Goal: Task Accomplishment & Management: Manage account settings

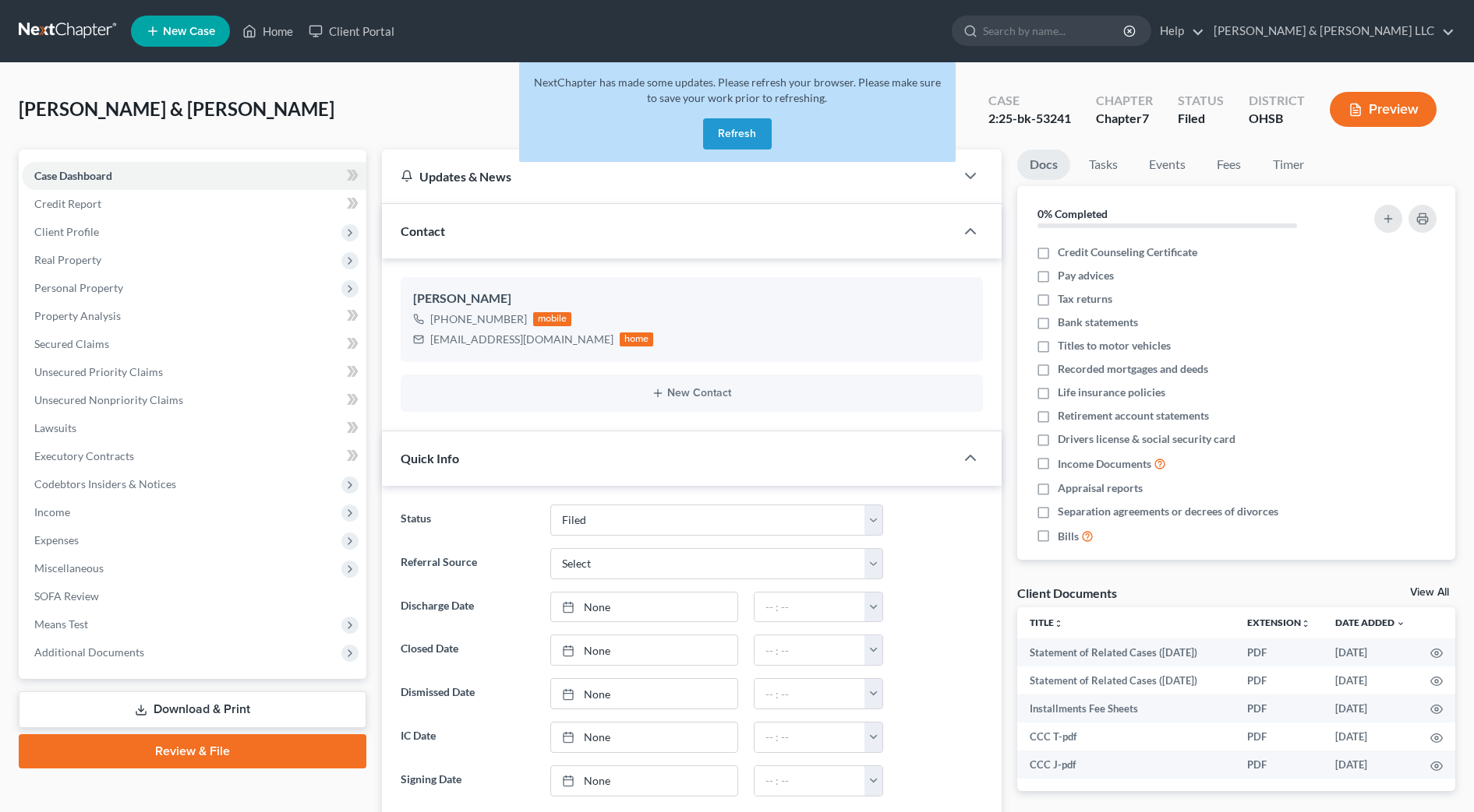
select select "3"
click at [1101, 14] on ul "New Case Home Client Portal - No Result - See all results Or Press Enter... Hel…" at bounding box center [792, 31] width 1324 height 40
click at [732, 136] on button "Refresh" at bounding box center [737, 134] width 69 height 31
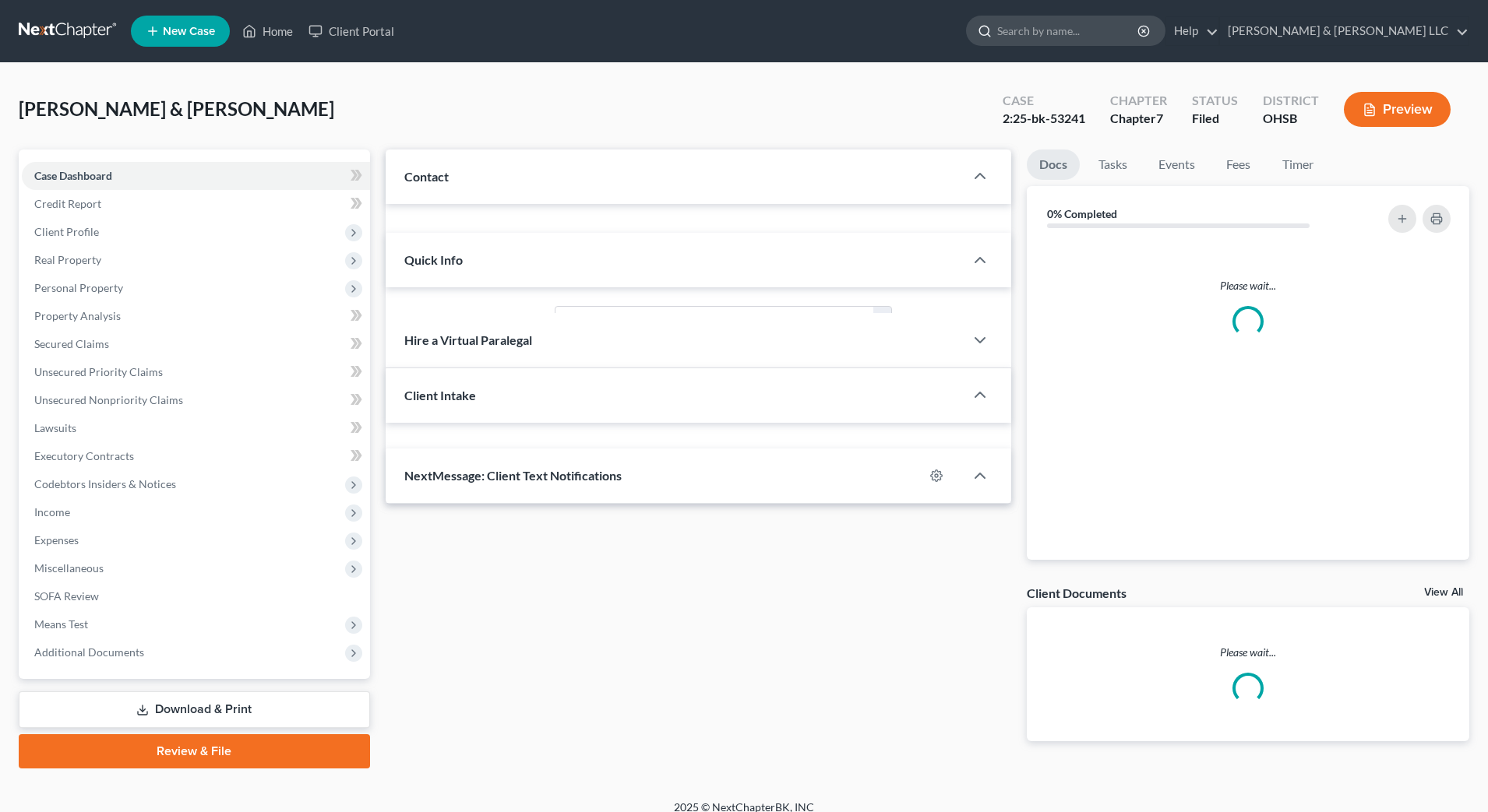
click at [1091, 31] on input "search" at bounding box center [1068, 30] width 143 height 29
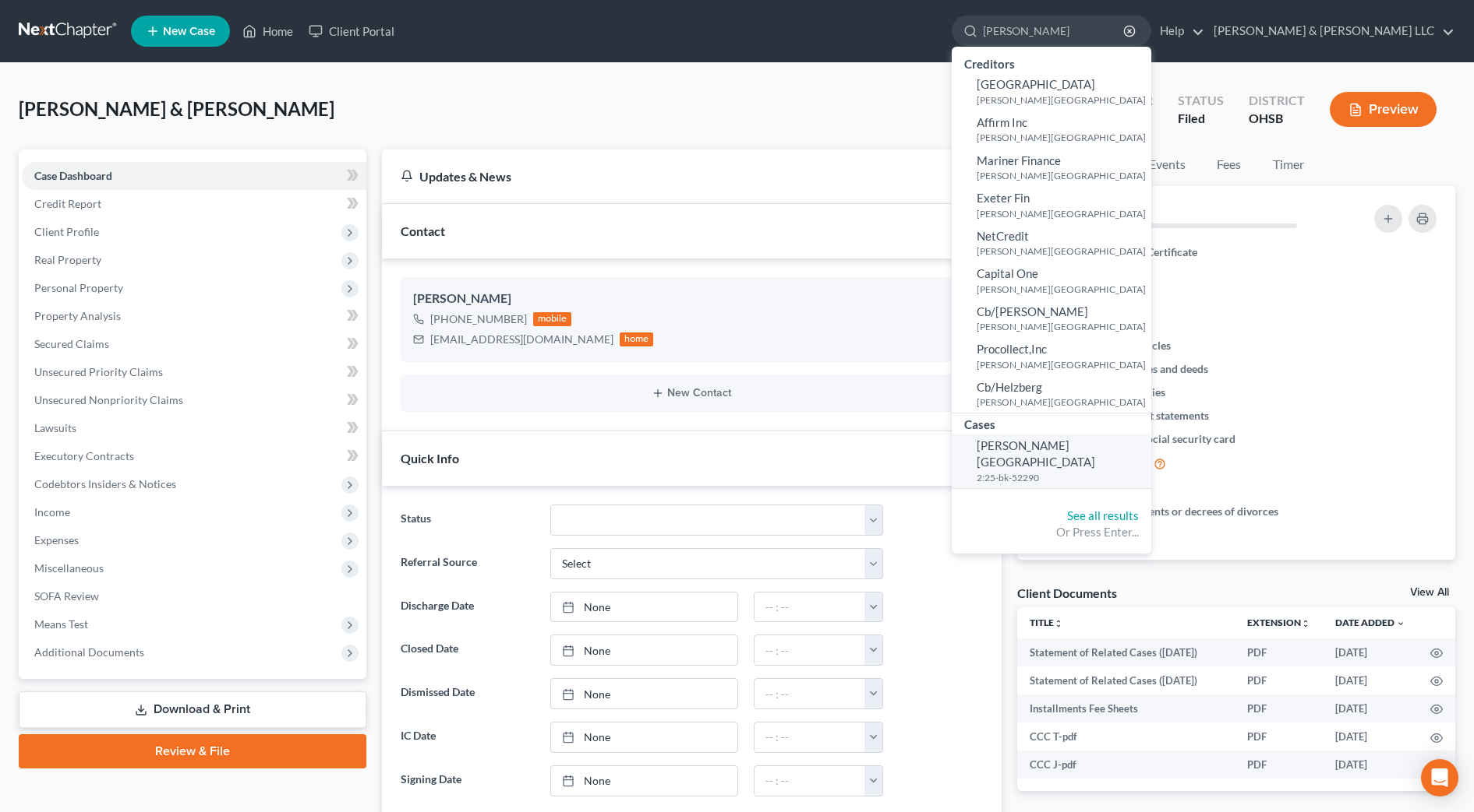
type input "[PERSON_NAME]"
click at [1077, 451] on span "[PERSON_NAME][GEOGRAPHIC_DATA]" at bounding box center [1035, 453] width 119 height 30
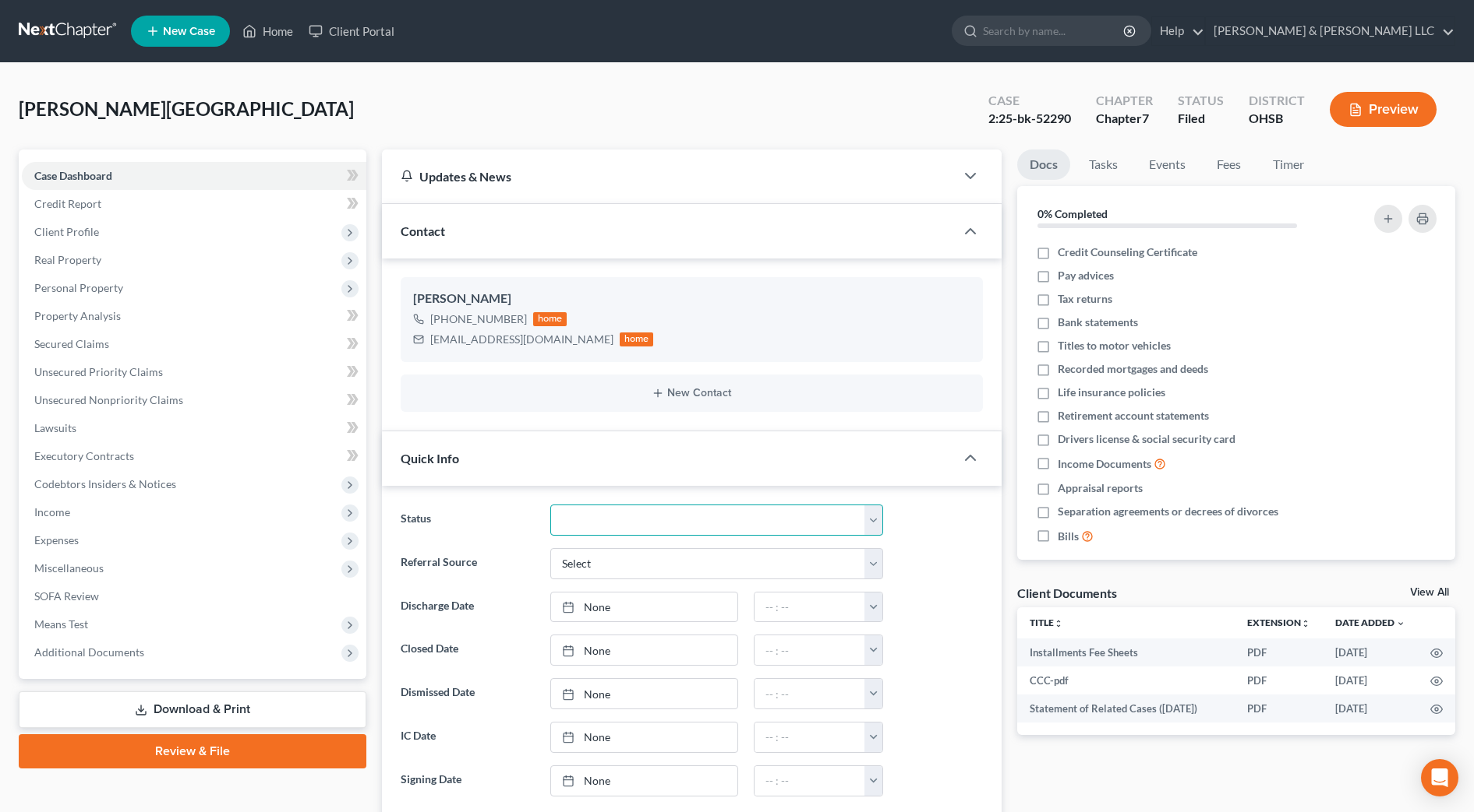
click at [642, 527] on select "Closed Discharged Dismissed Filed In Progress Lead Lost Lead Ready to File Reta…" at bounding box center [717, 520] width 333 height 31
select select "1"
click at [550, 505] on select "Closed Discharged Dismissed Filed In Progress Lead Lost Lead Ready to File Reta…" at bounding box center [717, 520] width 333 height 31
click at [632, 599] on link "None" at bounding box center [644, 608] width 186 height 29
click at [869, 602] on button "button" at bounding box center [872, 608] width 17 height 29
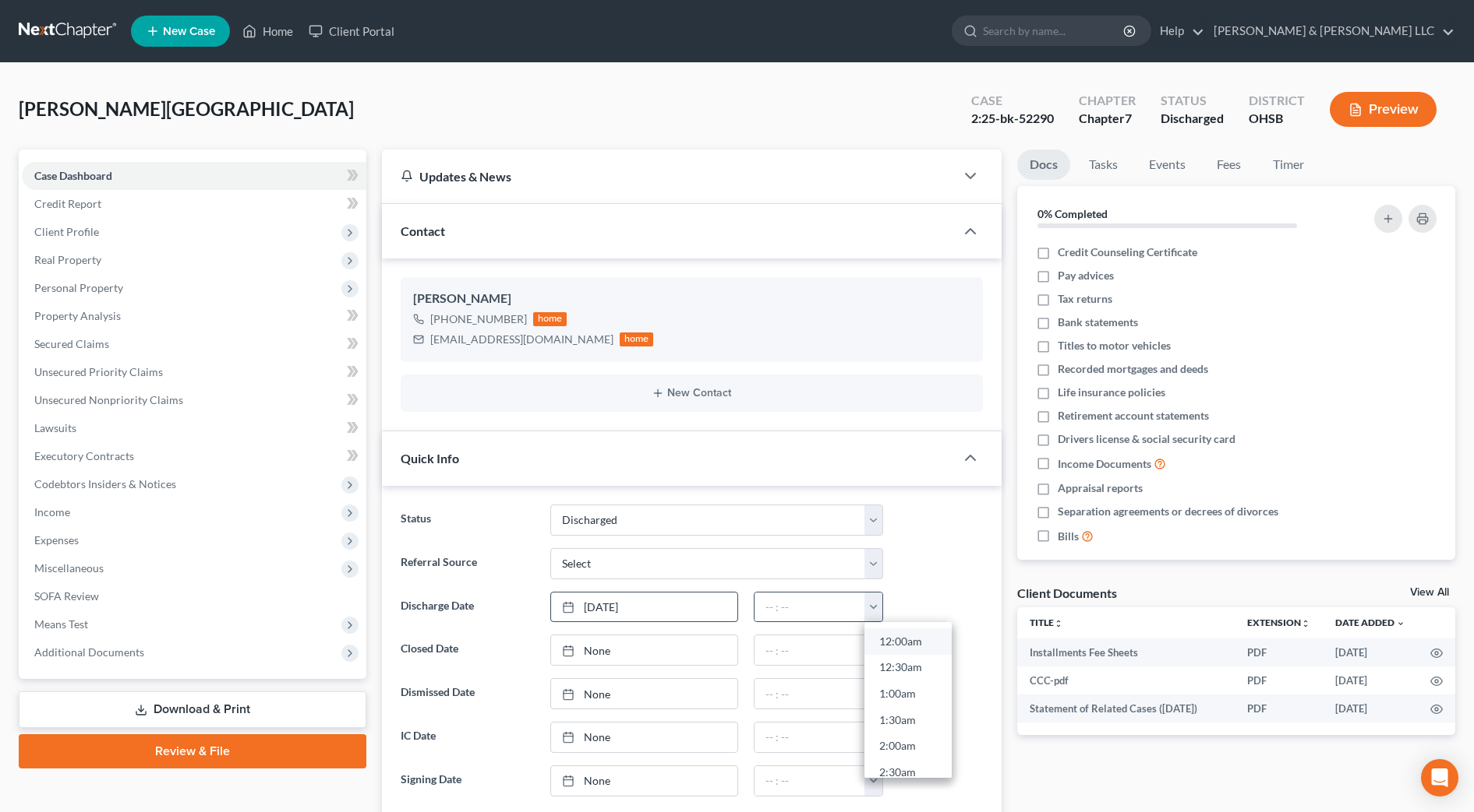
click at [896, 642] on link "12:00am" at bounding box center [907, 641] width 87 height 27
type input "12:00am"
click at [1063, 29] on input "search" at bounding box center [1054, 30] width 143 height 29
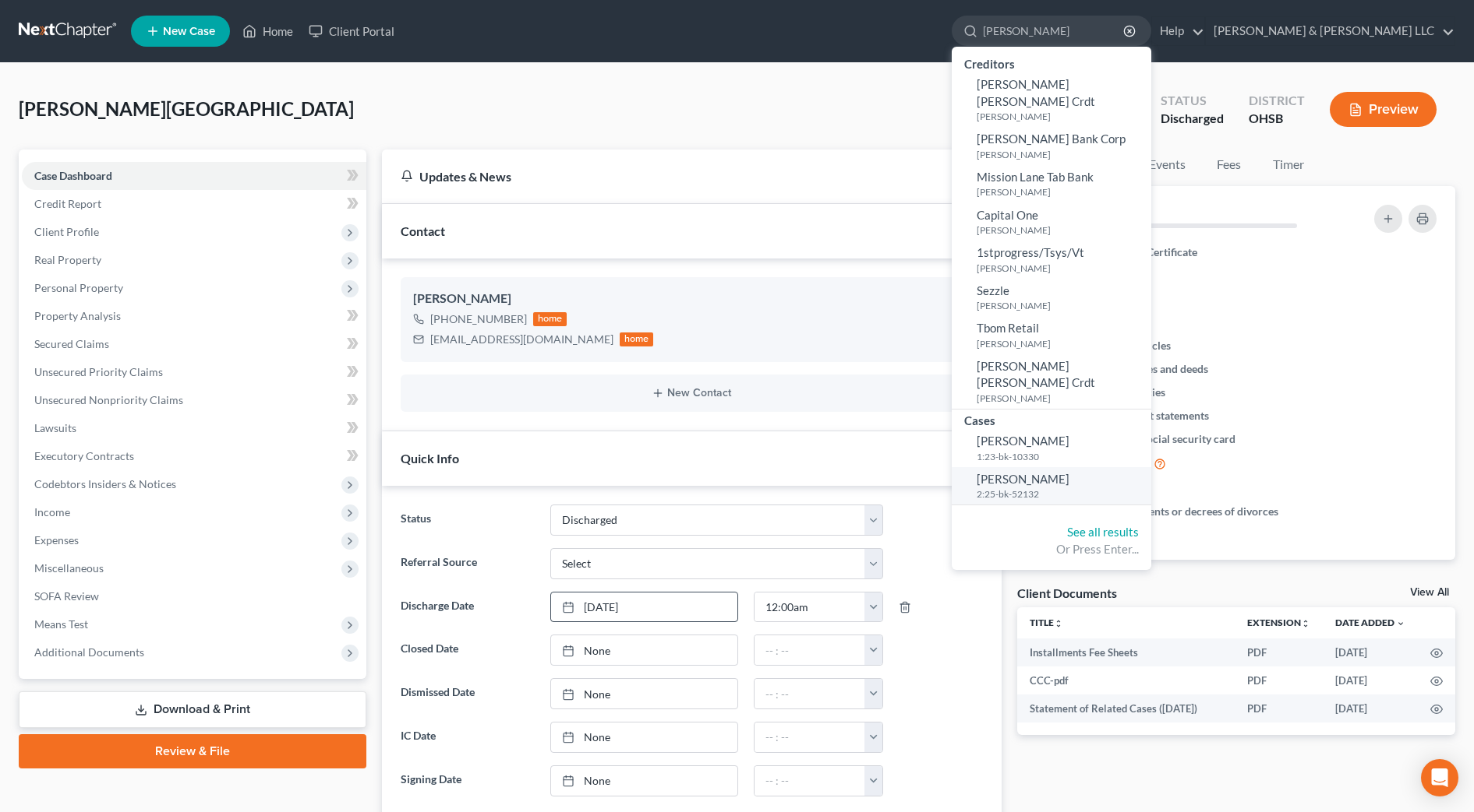
type input "[PERSON_NAME]"
click at [1069, 472] on span "[PERSON_NAME]" at bounding box center [1022, 478] width 93 height 14
select select "0"
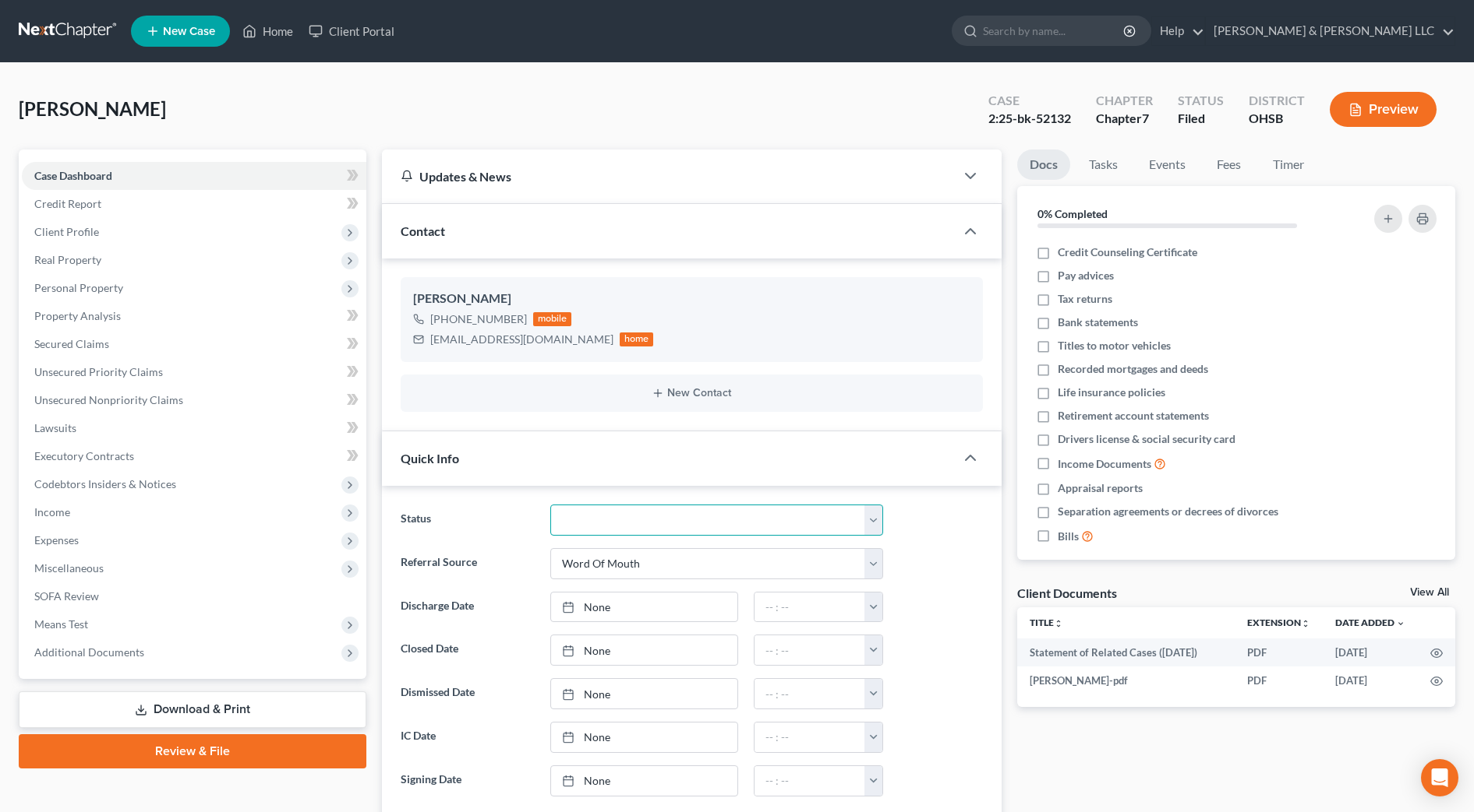
click at [614, 511] on select "Closed Discharged Dismissed Filed In Progress Lead Lost Lead Ready to File Reta…" at bounding box center [717, 520] width 333 height 31
select select "1"
click at [550, 505] on select "Closed Discharged Dismissed Filed In Progress Lead Lost Lead Ready to File Reta…" at bounding box center [717, 520] width 333 height 31
click at [618, 687] on link "None" at bounding box center [644, 694] width 186 height 29
type input "[DATE]"
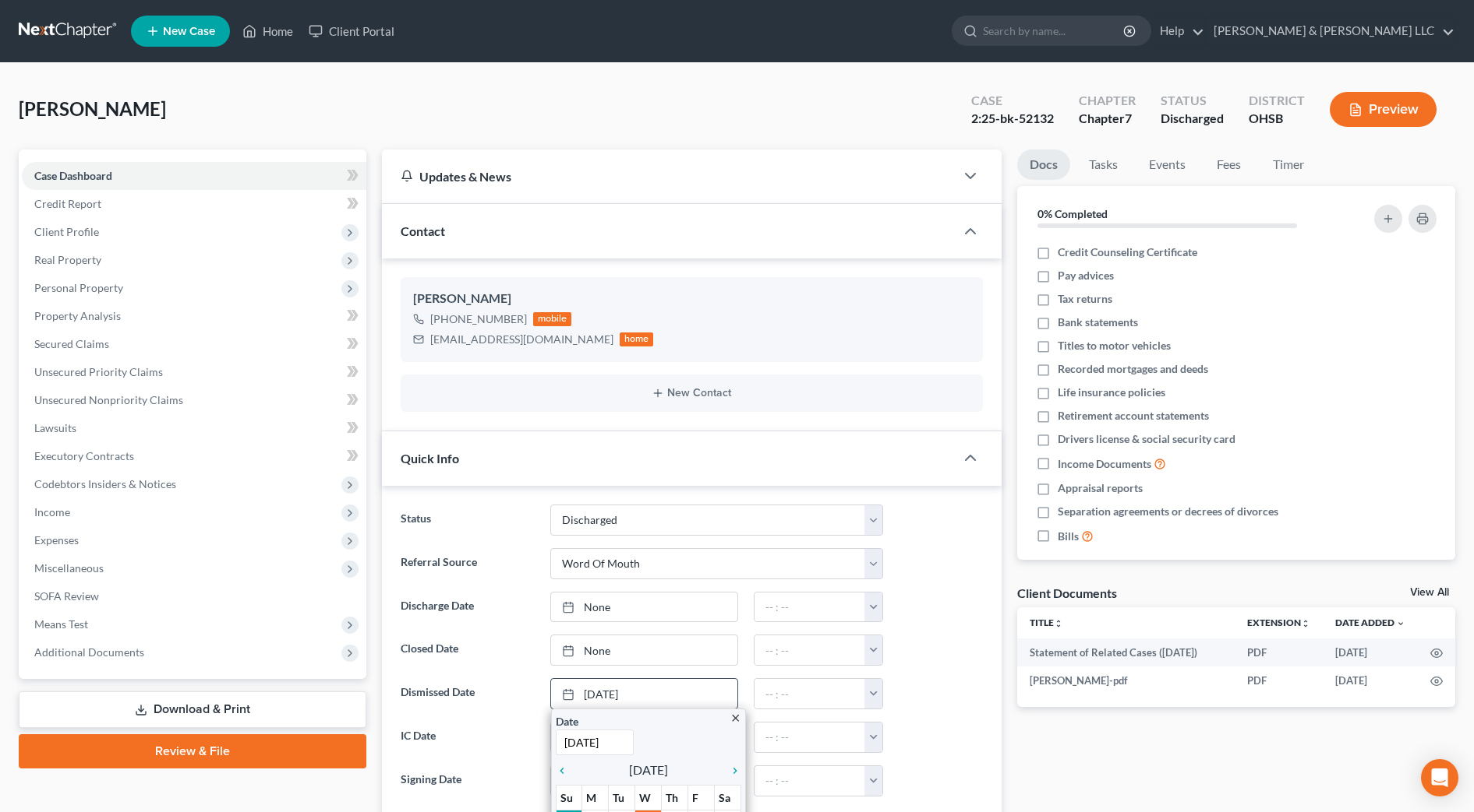
scroll to position [97, 0]
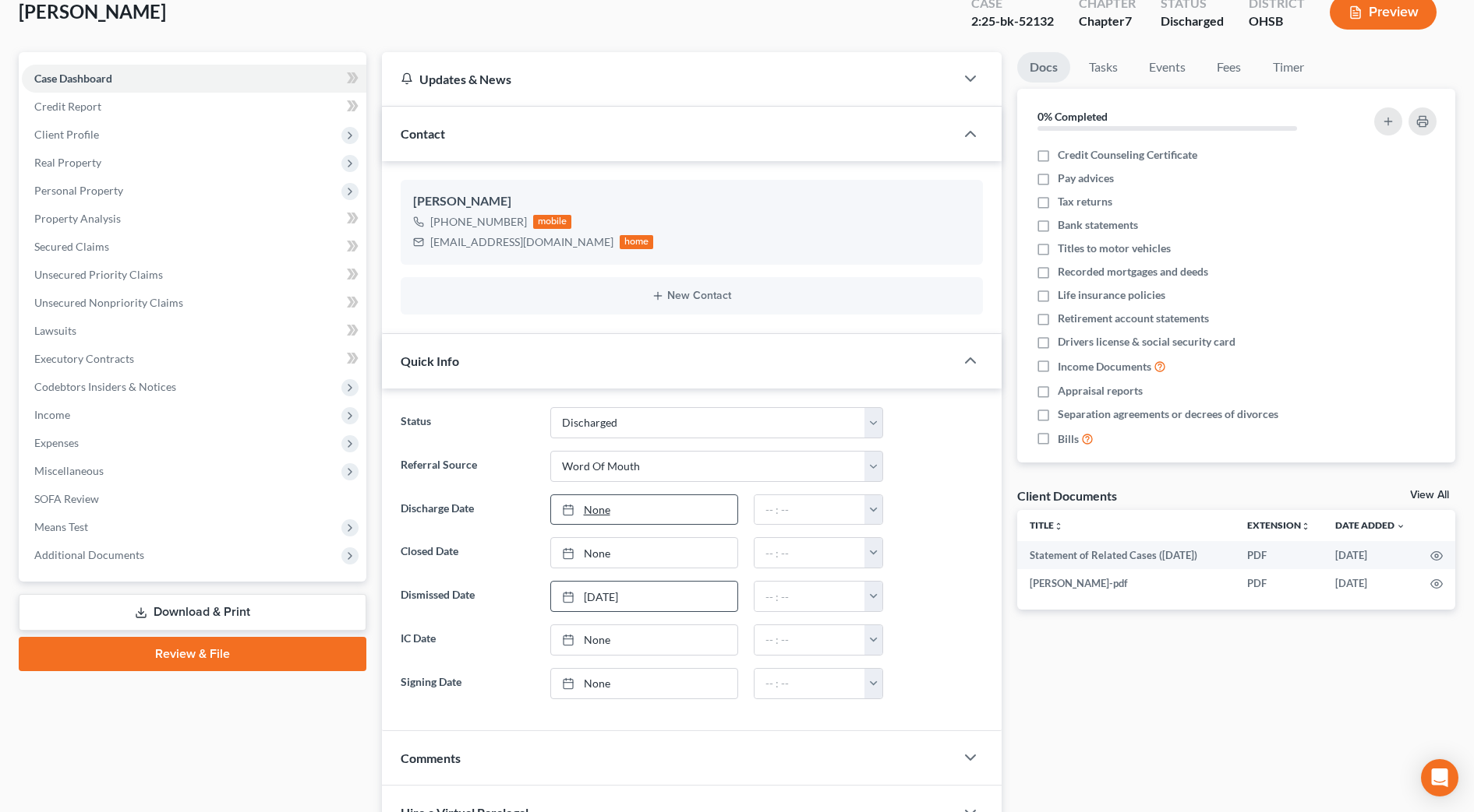
click at [645, 517] on link "None" at bounding box center [644, 510] width 186 height 29
type input "[DATE]"
click at [871, 515] on button "button" at bounding box center [872, 510] width 17 height 29
click at [880, 553] on link "12:00am" at bounding box center [907, 544] width 87 height 27
type input "12:00am"
